Goal: Task Accomplishment & Management: Manage account settings

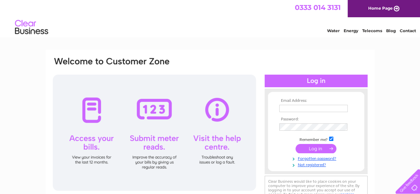
click at [292, 103] on th "Email Address:" at bounding box center [315, 101] width 77 height 5
click at [292, 109] on input "text" at bounding box center [313, 109] width 69 height 8
type input "redonion119@outlook.com"
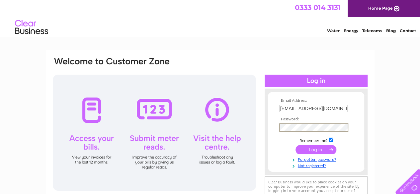
click at [312, 146] on input "submit" at bounding box center [315, 149] width 41 height 9
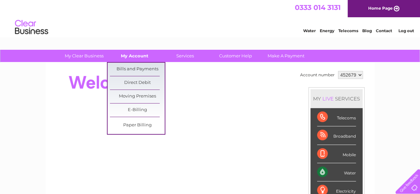
click at [137, 55] on link "My Account" at bounding box center [134, 56] width 55 height 12
click at [139, 69] on link "Bills and Payments" at bounding box center [137, 69] width 55 height 13
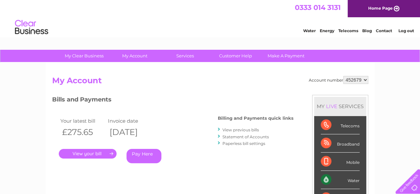
click at [85, 155] on link "." at bounding box center [88, 154] width 58 height 10
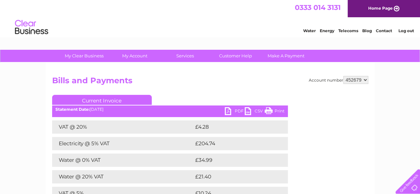
click at [235, 110] on link "PDF" at bounding box center [235, 112] width 20 height 10
click at [345, 30] on link "Telecoms" at bounding box center [348, 30] width 20 height 5
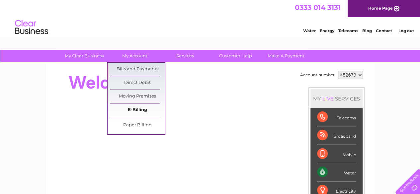
click at [142, 110] on link "E-Billing" at bounding box center [137, 110] width 55 height 13
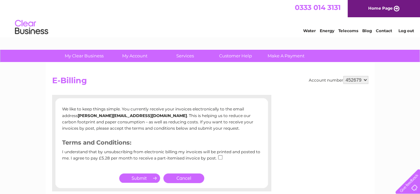
click at [366, 81] on select "452679" at bounding box center [355, 80] width 25 height 8
